Goal: Information Seeking & Learning: Learn about a topic

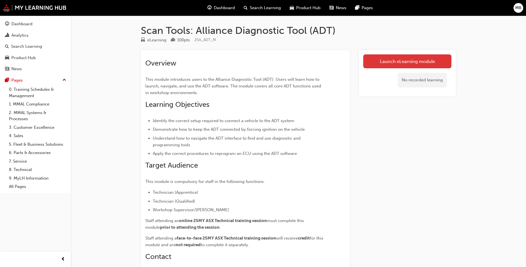
click at [403, 67] on link "Launch eLearning module" at bounding box center [408, 61] width 88 height 14
